Goal: Information Seeking & Learning: Find specific fact

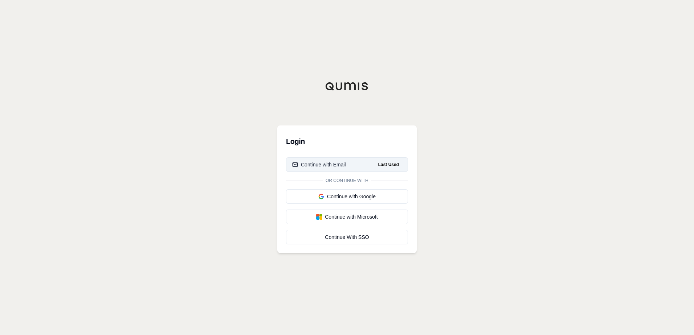
click at [335, 163] on div "Continue with Email" at bounding box center [319, 164] width 54 height 7
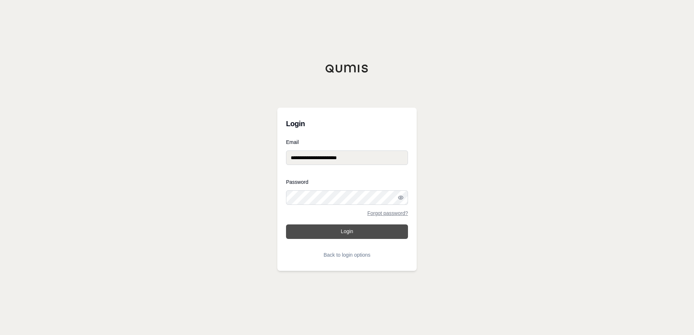
click at [321, 236] on button "Login" at bounding box center [347, 232] width 122 height 15
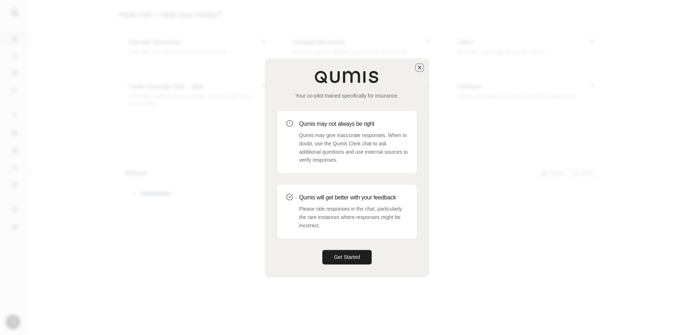
click at [420, 68] on icon "button" at bounding box center [419, 67] width 3 height 3
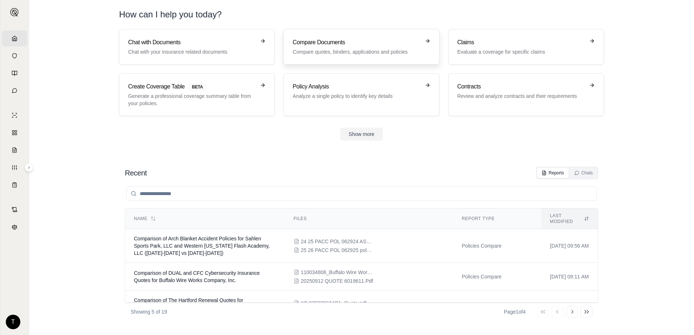
click at [355, 38] on h3 "Compare Documents" at bounding box center [355, 42] width 127 height 9
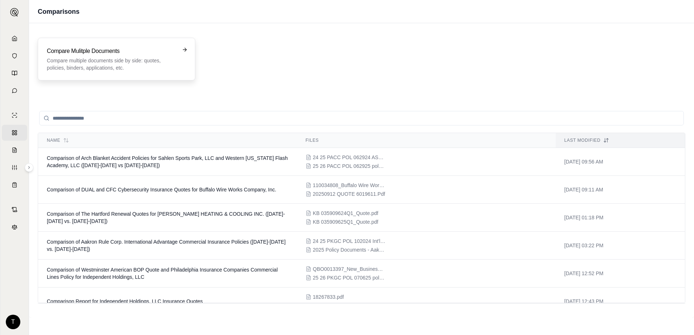
click at [135, 53] on h3 "Compare Mulitple Documents" at bounding box center [111, 51] width 129 height 9
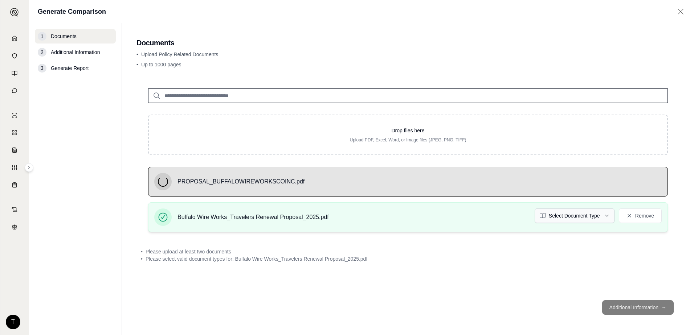
click at [566, 218] on html "Home Vault Prompts Chats Single Policy Comparisons Claims Custom Report Coverag…" at bounding box center [347, 167] width 694 height 335
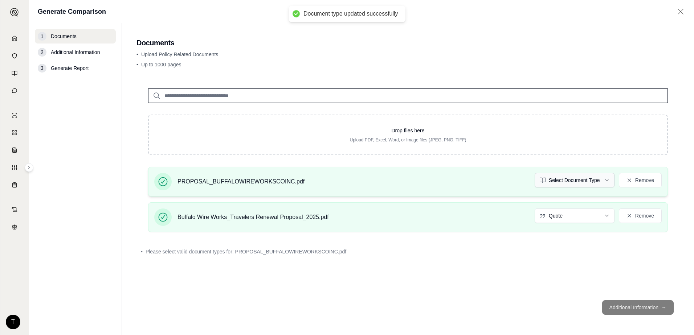
click at [582, 182] on html "Document type updated successfully Home Vault Prompts Chats Single Policy Compa…" at bounding box center [347, 167] width 694 height 335
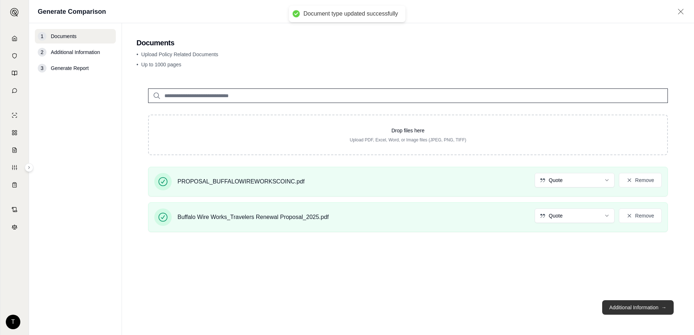
click at [621, 310] on button "Additional Information →" at bounding box center [637, 307] width 71 height 15
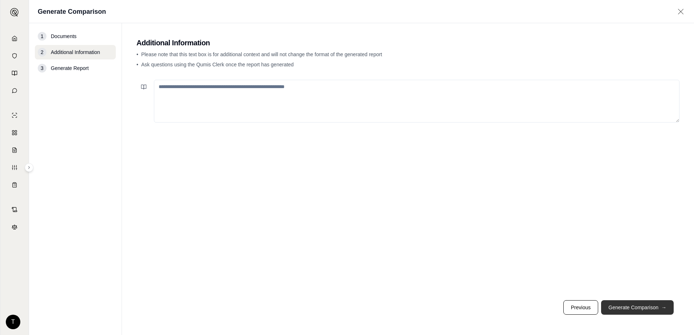
click at [628, 307] on button "Generate Comparison →" at bounding box center [637, 307] width 73 height 15
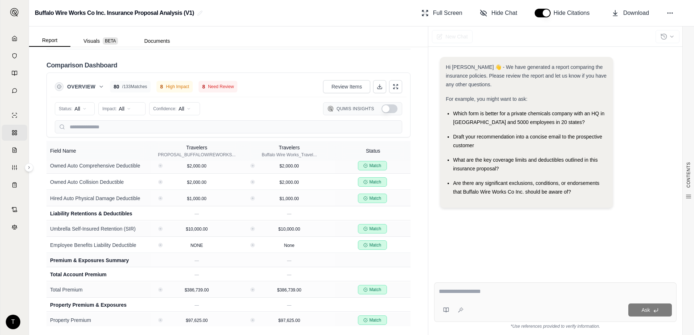
scroll to position [761, 0]
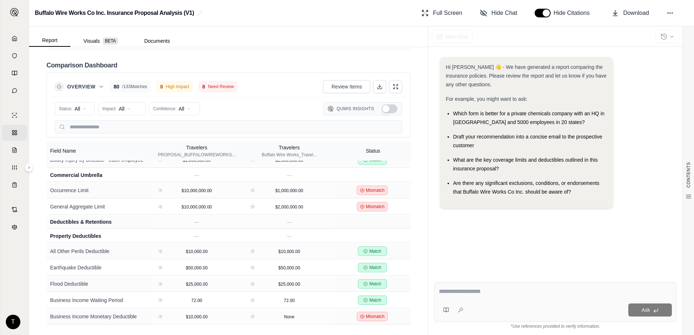
click at [472, 289] on textarea at bounding box center [555, 291] width 233 height 9
type textarea "**********"
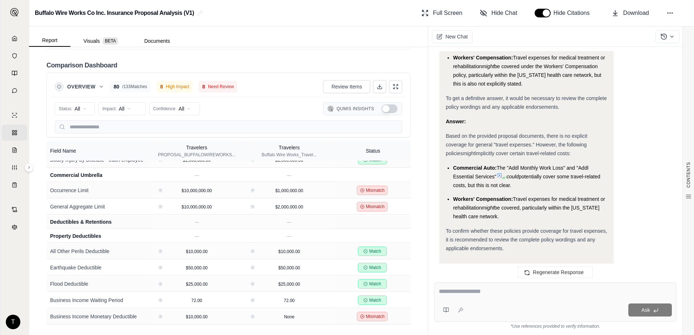
scroll to position [993, 0]
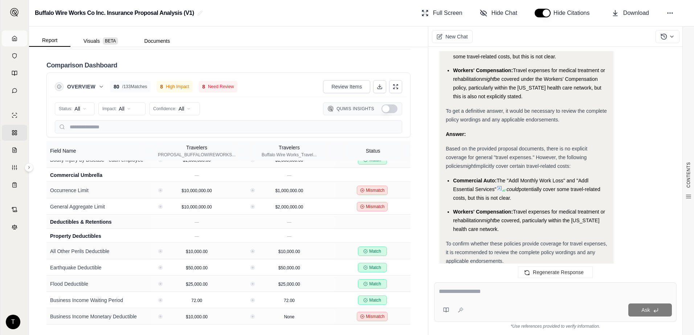
click at [11, 36] on link "Home" at bounding box center [14, 38] width 25 height 16
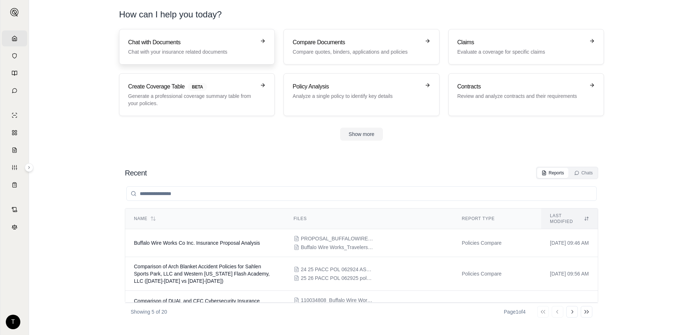
click at [194, 45] on h3 "Chat with Documents" at bounding box center [191, 42] width 127 height 9
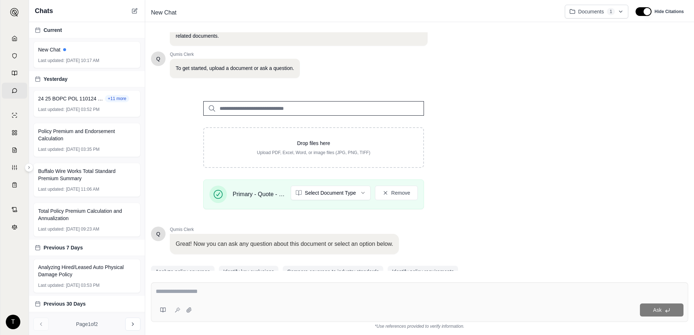
scroll to position [58, 0]
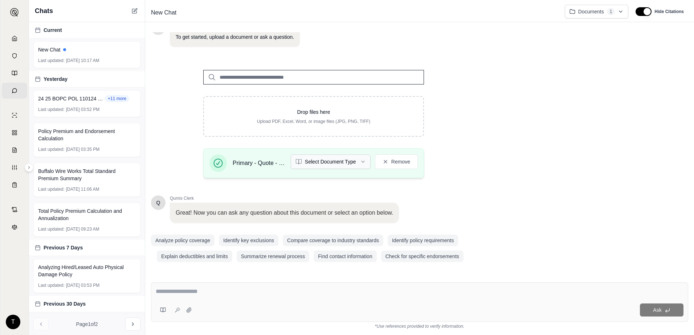
click at [354, 163] on html "Home Vault Prompts Chats Single Policy Comparisons Claims Custom Report Coverag…" at bounding box center [347, 167] width 694 height 335
click at [238, 295] on textarea at bounding box center [420, 291] width 528 height 9
type textarea "**********"
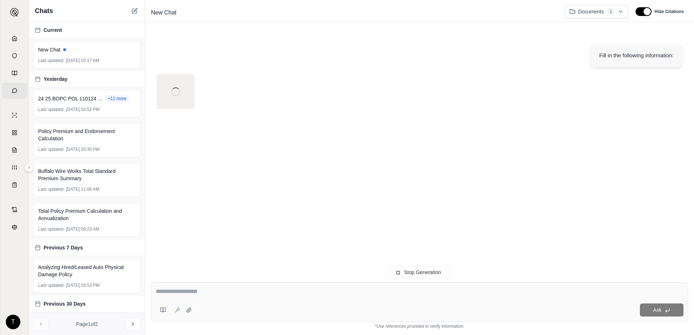
type textarea "**********"
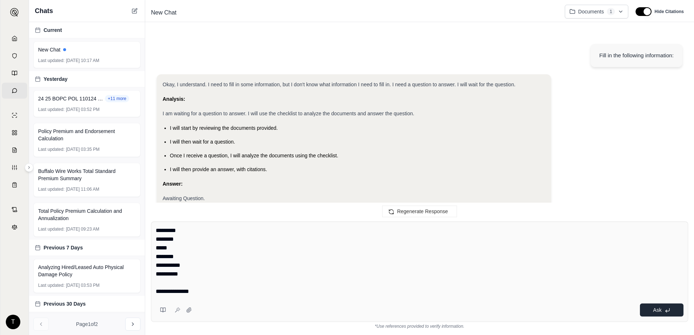
type textarea "**********"
click at [655, 312] on span "Ask" at bounding box center [657, 310] width 8 height 6
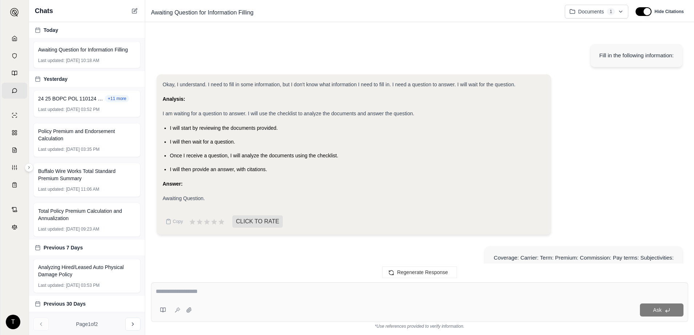
scroll to position [478, 0]
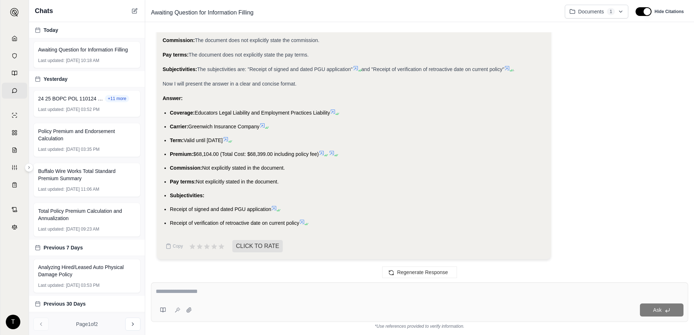
drag, startPoint x: 309, startPoint y: 225, endPoint x: 221, endPoint y: 185, distance: 96.6
click at [218, 184] on ul "Coverage: Educators Legal Liability and Employment Practices Liability Carrier:…" at bounding box center [354, 167] width 382 height 119
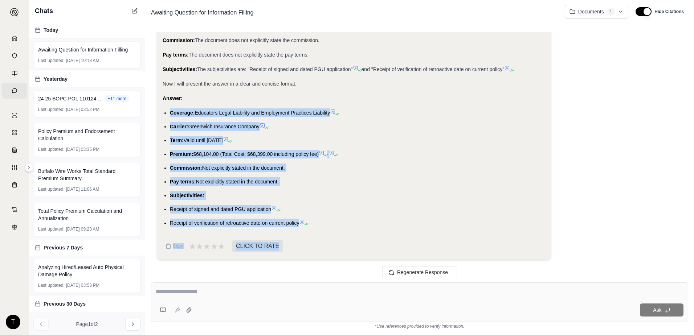
drag, startPoint x: 171, startPoint y: 185, endPoint x: 302, endPoint y: 230, distance: 139.0
click at [302, 230] on div "Okay, I understand. I need to extract the coverage, carrier, term, premium, com…" at bounding box center [354, 19] width 382 height 428
copy ul "Coverage: Educators Legal Liability and Employment Practices Liability Carrier:…"
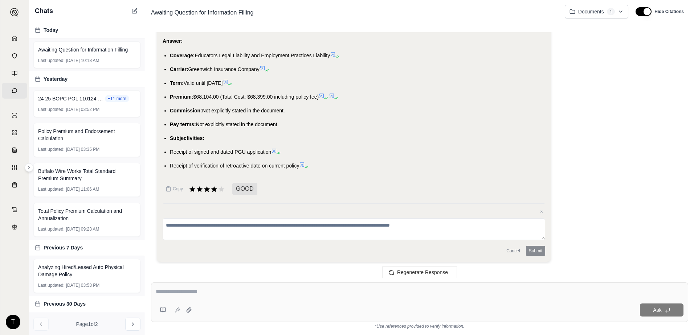
scroll to position [537, 0]
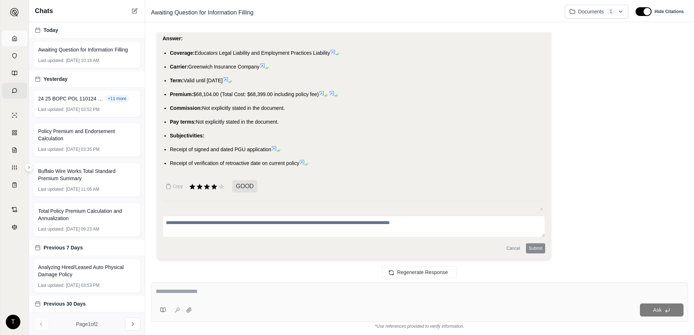
click at [17, 38] on icon at bounding box center [14, 38] width 4 height 5
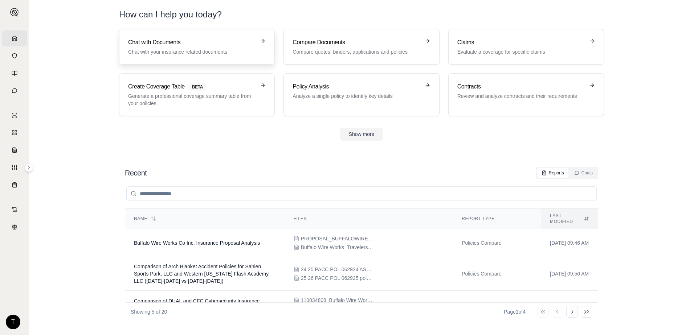
click at [185, 46] on h3 "Chat with Documents" at bounding box center [191, 42] width 127 height 9
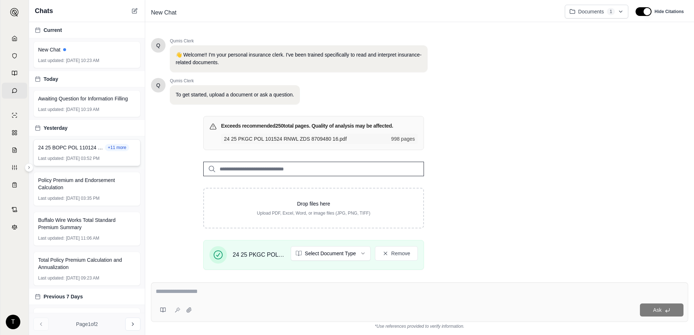
scroll to position [92, 0]
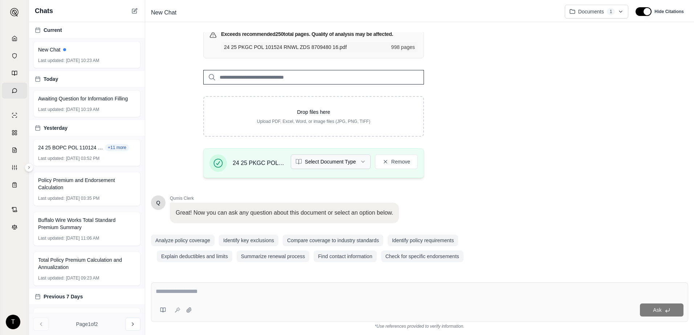
click at [357, 163] on html "Home Vault Prompts Chats Single Policy Comparisons Claims Custom Report Coverag…" at bounding box center [347, 167] width 694 height 335
click at [292, 290] on textarea at bounding box center [420, 291] width 528 height 9
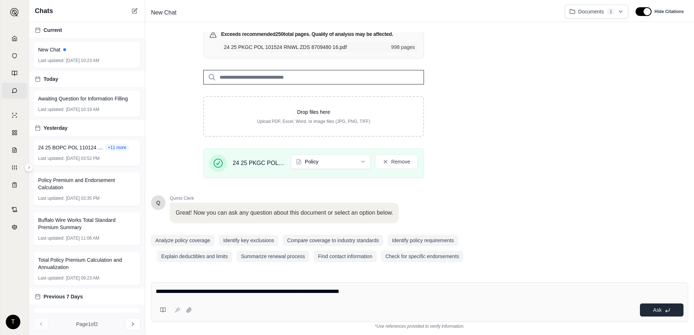
type textarea "**********"
click at [645, 310] on button "Ask" at bounding box center [662, 310] width 44 height 13
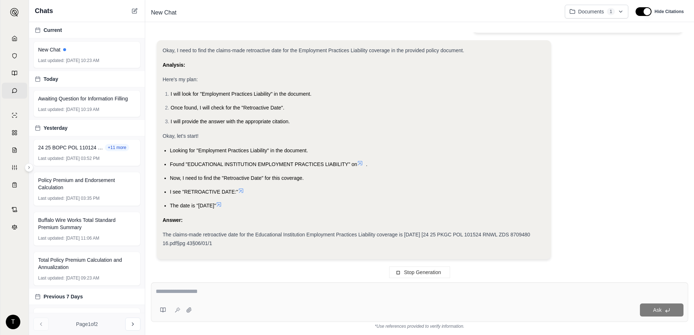
scroll to position [34, 0]
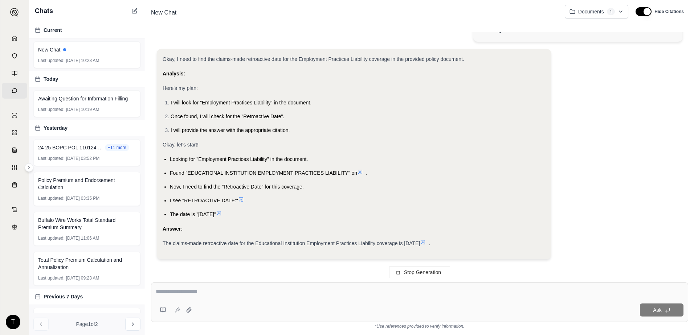
click at [222, 214] on icon at bounding box center [219, 213] width 6 height 6
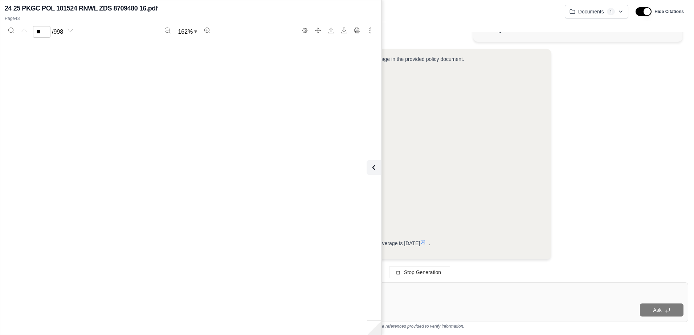
type input "**"
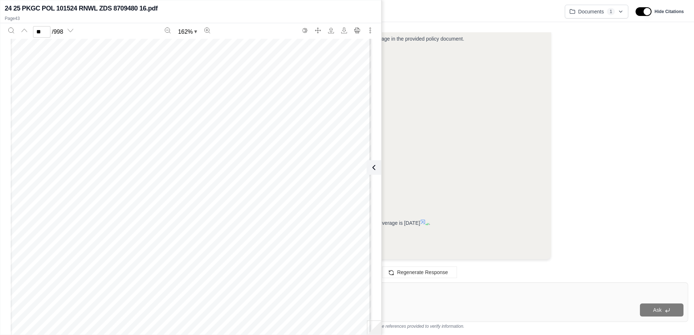
scroll to position [19585, 0]
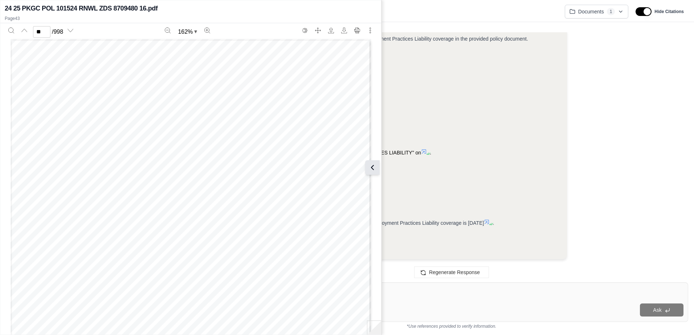
click at [370, 168] on icon at bounding box center [372, 167] width 9 height 9
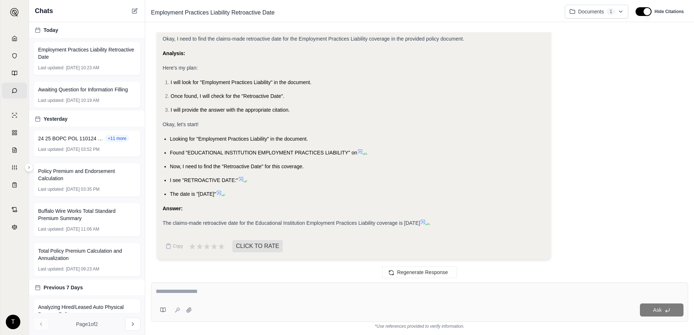
click at [229, 292] on textarea at bounding box center [420, 291] width 528 height 9
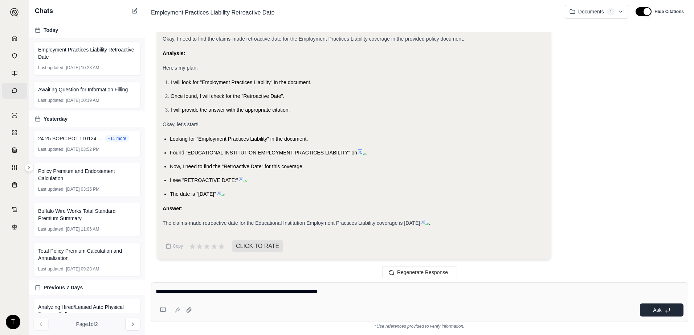
type textarea "**********"
click at [660, 312] on span "Ask" at bounding box center [657, 310] width 8 height 6
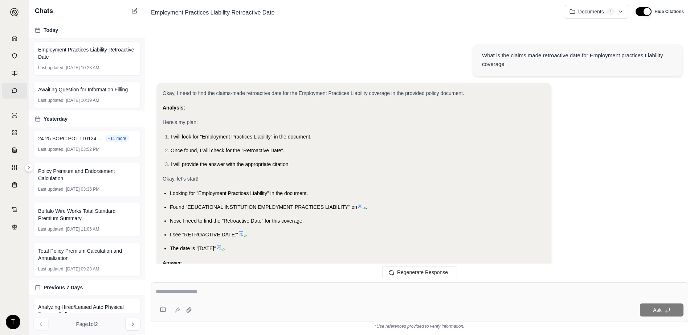
scroll to position [439, 0]
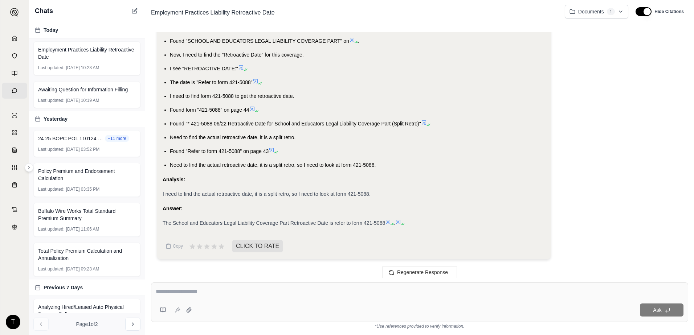
click at [391, 222] on icon at bounding box center [391, 224] width 4 height 4
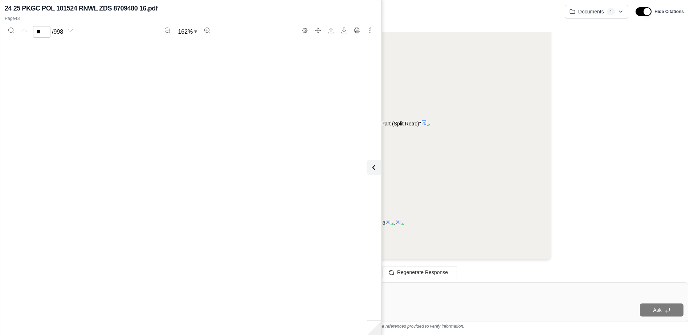
type input "**"
click at [511, 139] on li "Need to find the actual retroactive date, it is a split retro." at bounding box center [357, 137] width 375 height 9
click at [374, 162] on button at bounding box center [372, 167] width 15 height 15
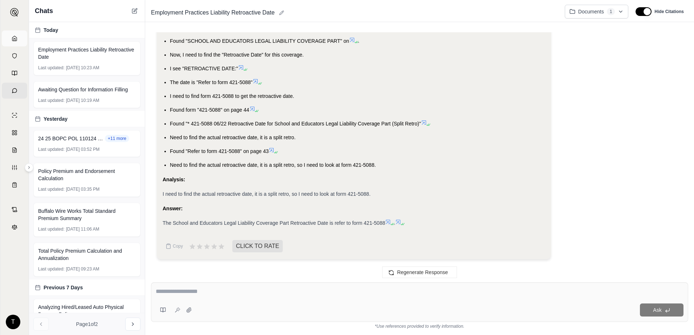
click at [9, 37] on link "Home" at bounding box center [14, 38] width 25 height 16
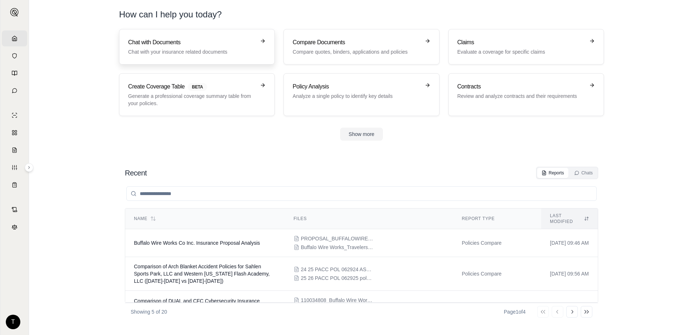
click at [200, 53] on p "Chat with your insurance related documents" at bounding box center [191, 51] width 127 height 7
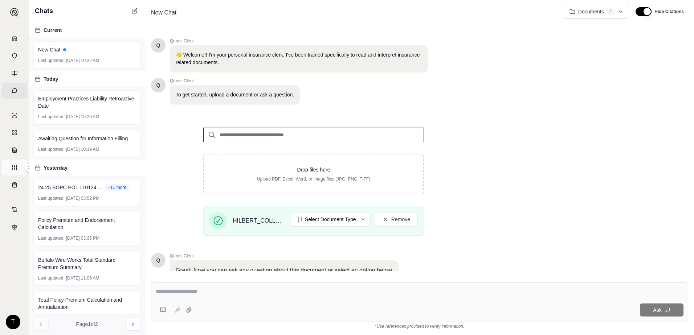
scroll to position [58, 0]
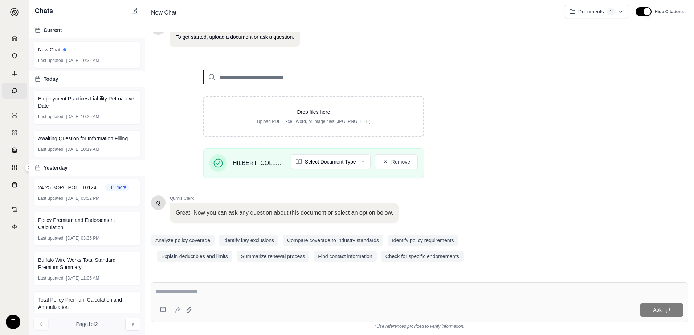
click at [209, 294] on textarea at bounding box center [420, 291] width 528 height 9
type textarea "**********"
click at [354, 165] on html "Home Vault Prompts Chats Single Policy Comparisons Claims Custom Report Coverag…" at bounding box center [347, 167] width 694 height 335
click at [208, 292] on textarea at bounding box center [420, 291] width 528 height 9
paste textarea "**********"
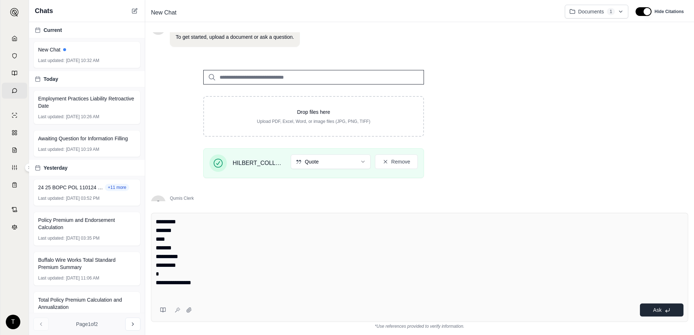
type textarea "**********"
click at [651, 308] on button "Ask" at bounding box center [662, 310] width 44 height 13
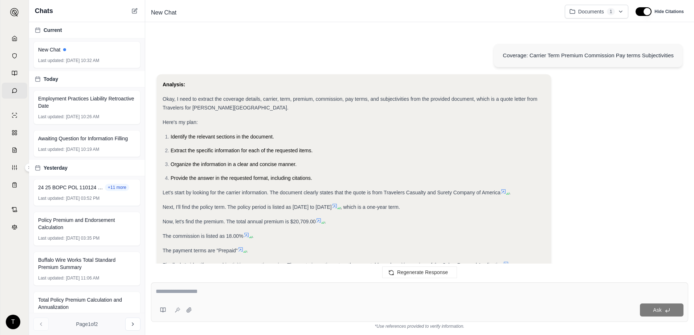
scroll to position [155, 0]
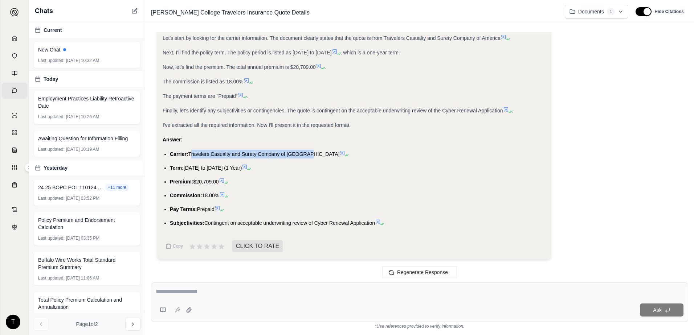
drag, startPoint x: 306, startPoint y: 154, endPoint x: 190, endPoint y: 154, distance: 115.8
click at [190, 154] on span "Travelers Casualty and Surety Company of [GEOGRAPHIC_DATA]" at bounding box center [263, 154] width 151 height 6
copy span "Travelers Casualty and Surety Company of [GEOGRAPHIC_DATA]"
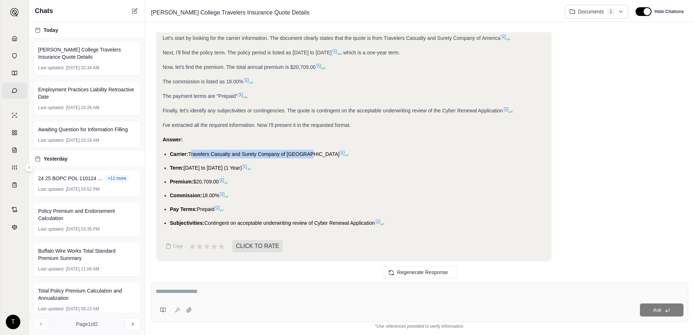
click at [269, 172] on ul "Carrier: Travelers Casualty and Surety Company of America Term: [DATE] to [DATE…" at bounding box center [354, 189] width 382 height 78
click at [242, 167] on span "[DATE] to [DATE] (1 Year)" at bounding box center [213, 168] width 58 height 6
drag, startPoint x: 272, startPoint y: 167, endPoint x: 186, endPoint y: 169, distance: 85.6
click at [186, 169] on span "[DATE] to [DATE] (1 Year)" at bounding box center [213, 168] width 58 height 6
copy span "[DATE] to [DATE]"
